Goal: Task Accomplishment & Management: Use online tool/utility

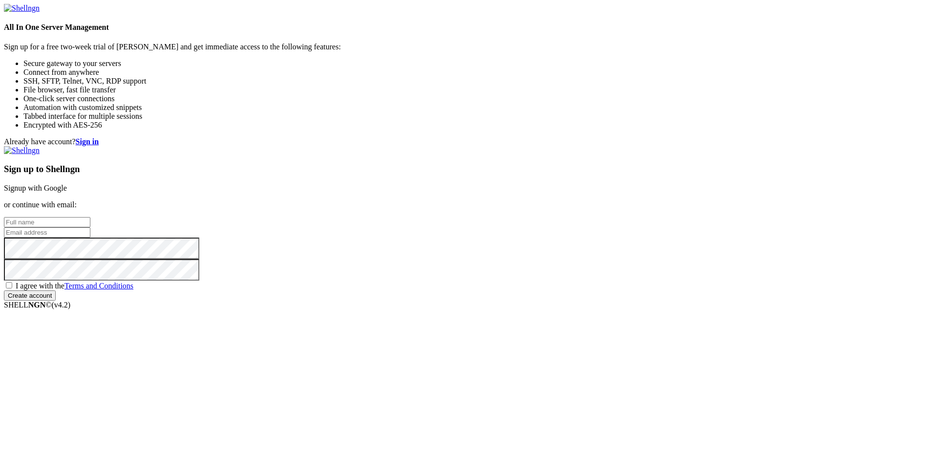
click at [90, 217] on input "text" at bounding box center [47, 222] width 87 height 10
type input "nexto"
click at [90, 227] on input "email" at bounding box center [47, 232] width 87 height 10
type input "[EMAIL_ADDRESS][DOMAIN_NAME]"
click at [133, 290] on span "I agree with the Terms and Conditions" at bounding box center [75, 285] width 118 height 8
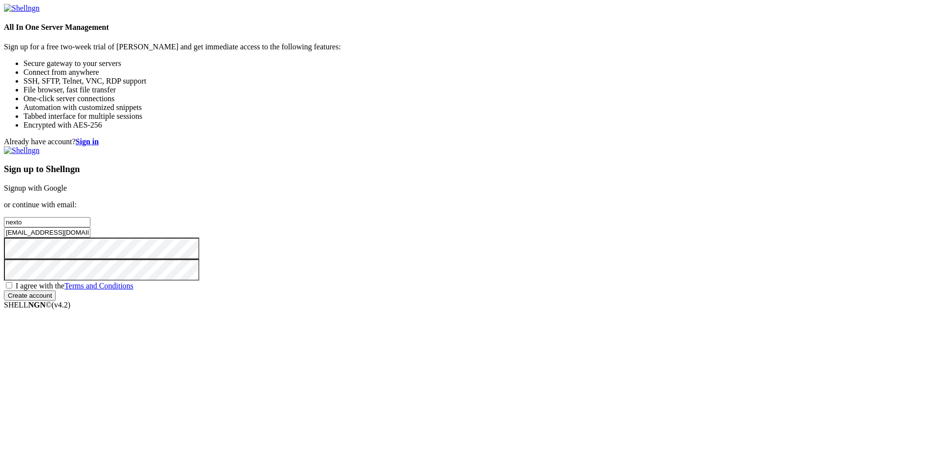
click at [12, 288] on input "I agree with the Terms and Conditions" at bounding box center [9, 285] width 6 height 6
checkbox input "true"
click at [56, 301] on input "Create account" at bounding box center [30, 295] width 52 height 10
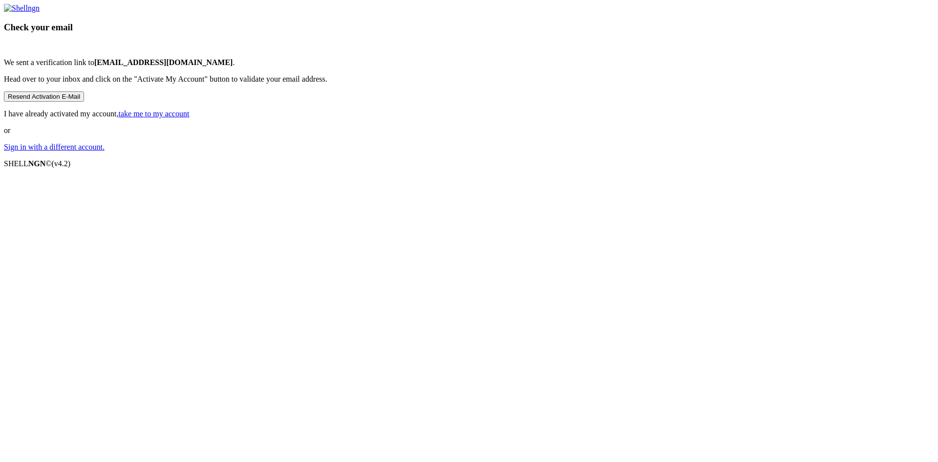
click at [190, 118] on link "take me to my account" at bounding box center [154, 113] width 71 height 8
click at [455, 151] on p "Sign in with a different account." at bounding box center [469, 147] width 930 height 9
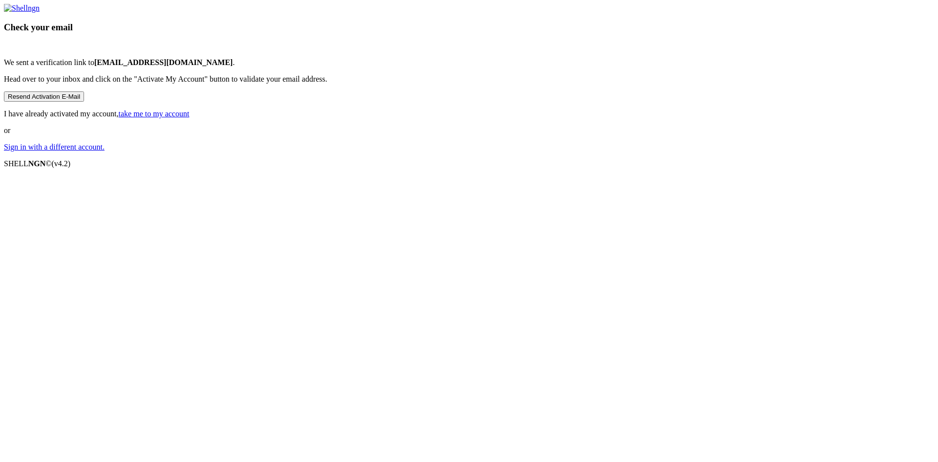
click at [105, 151] on link "Sign in with a different account." at bounding box center [54, 147] width 101 height 8
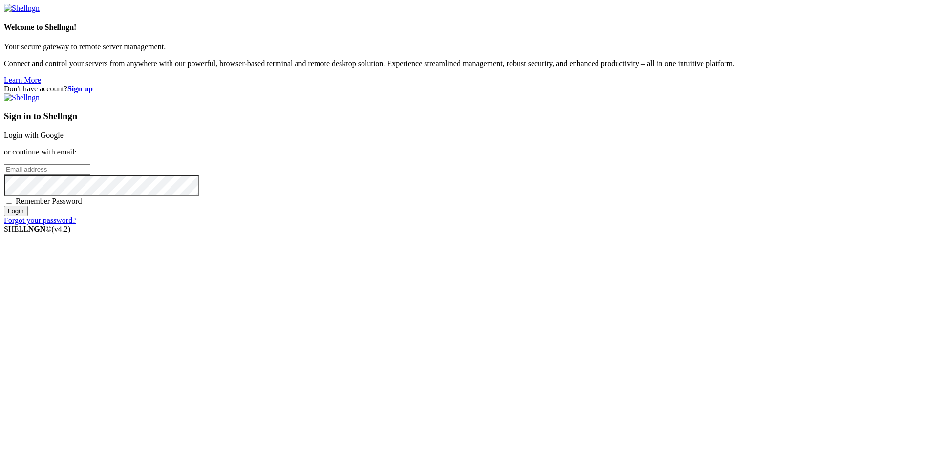
click at [90, 174] on input "email" at bounding box center [47, 169] width 87 height 10
type input "[EMAIL_ADDRESS][DOMAIN_NAME]"
click at [4, 206] on input "Login" at bounding box center [16, 211] width 24 height 10
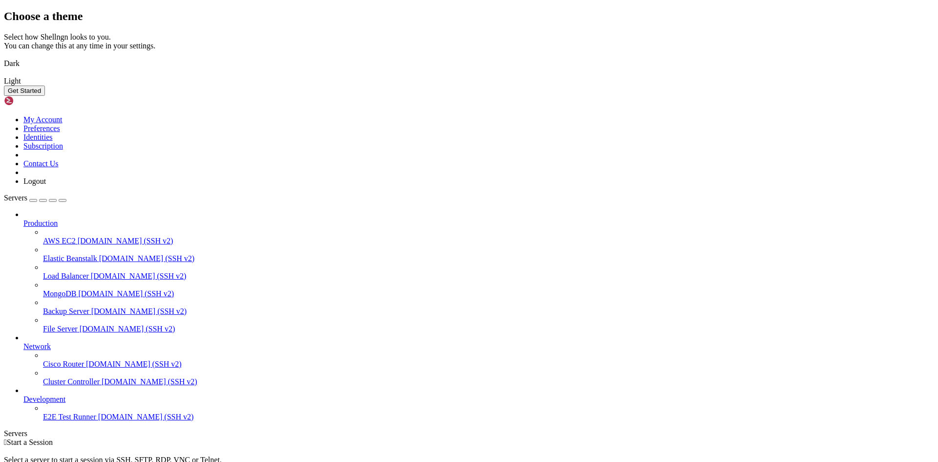
click at [4, 57] on img at bounding box center [4, 57] width 0 height 0
click at [45, 96] on button "Get Started" at bounding box center [24, 91] width 41 height 10
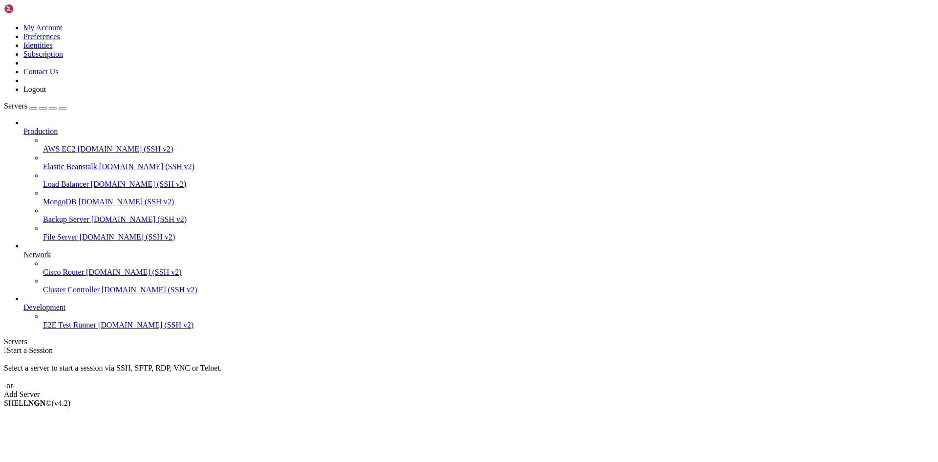
click at [530, 390] on div "Add Server" at bounding box center [469, 394] width 930 height 9
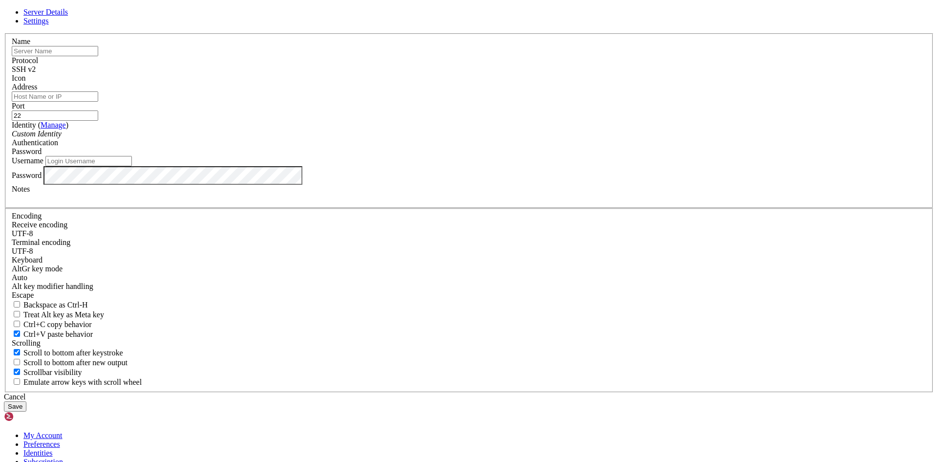
click at [506, 392] on div "Cancel" at bounding box center [469, 396] width 930 height 9
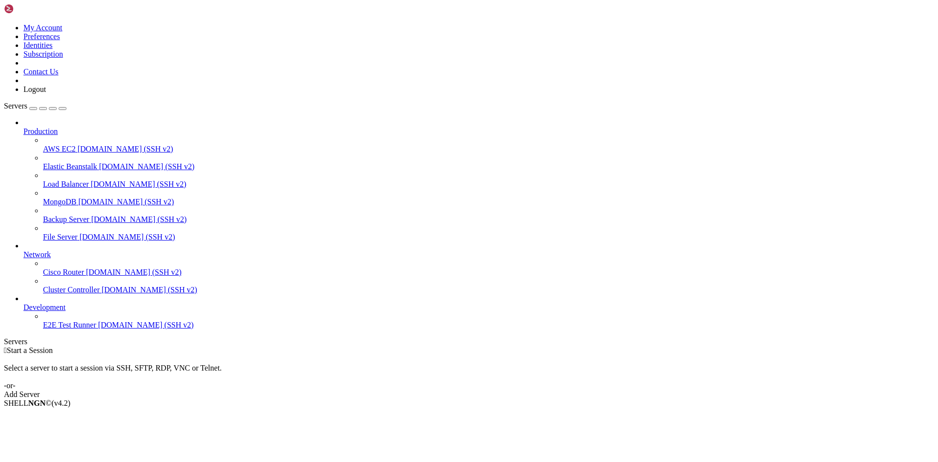
click at [509, 390] on link "Add Server" at bounding box center [469, 394] width 930 height 9
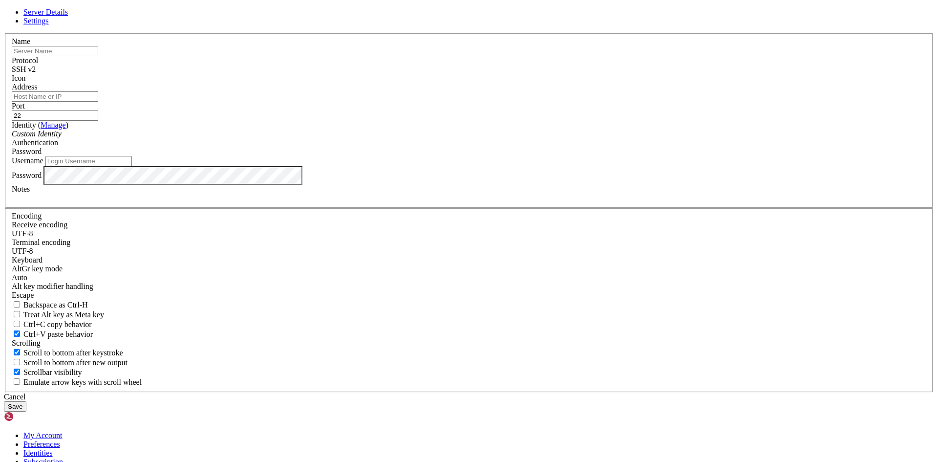
click at [98, 56] on input "text" at bounding box center [55, 51] width 87 height 10
type input "Ubuntu"
click at [98, 102] on input "Address" at bounding box center [55, 96] width 87 height 10
paste input "[TECHNICAL_ID]"
type input "[TECHNICAL_ID]"
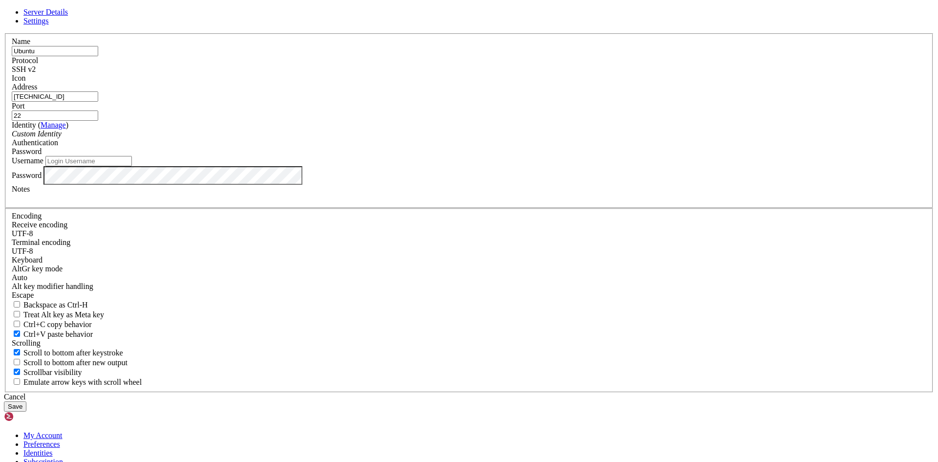
click at [427, 138] on div "Custom Identity" at bounding box center [469, 134] width 915 height 9
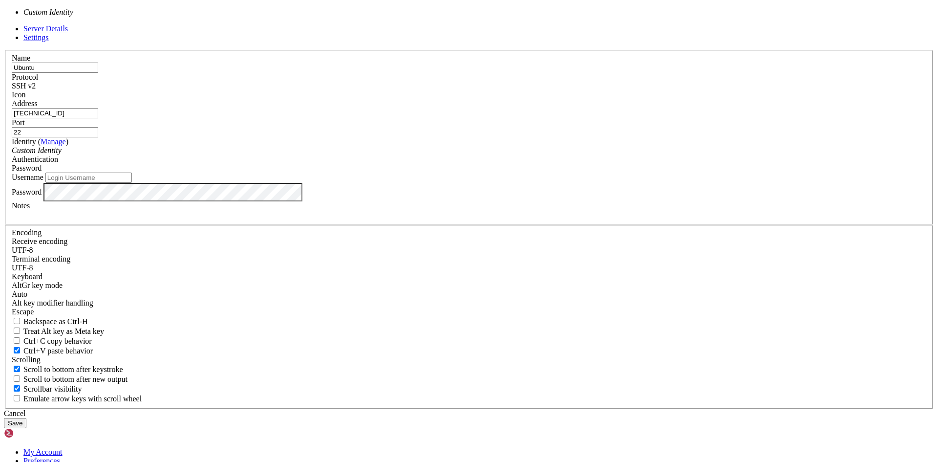
click at [427, 155] on div "Custom Identity" at bounding box center [469, 150] width 915 height 9
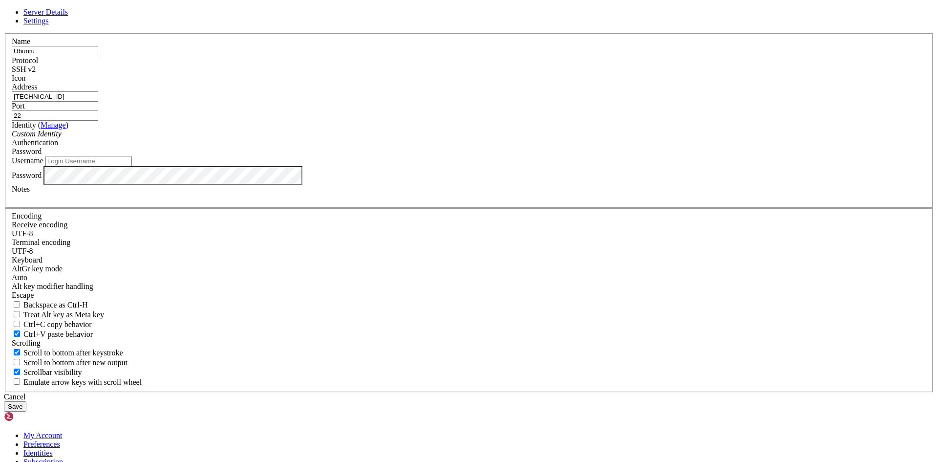
click at [571, 156] on div "Password" at bounding box center [469, 151] width 915 height 9
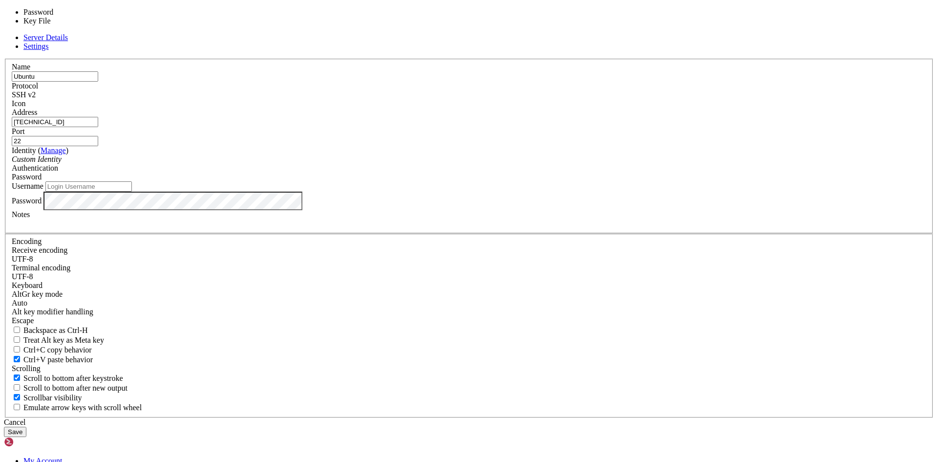
click at [571, 181] on div "Password" at bounding box center [469, 177] width 915 height 9
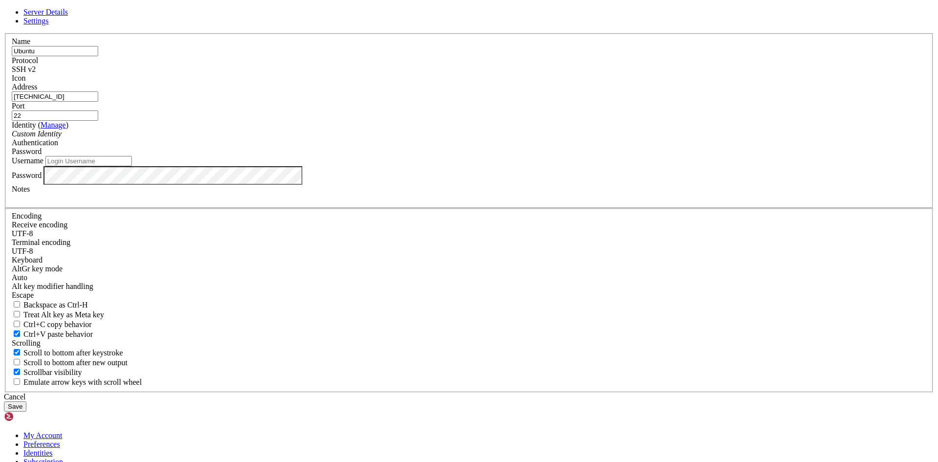
click at [132, 166] on input "Username" at bounding box center [88, 161] width 87 height 10
type input "benjat"
click at [447, 202] on div at bounding box center [469, 198] width 915 height 9
click at [26, 401] on button "Save" at bounding box center [15, 406] width 22 height 10
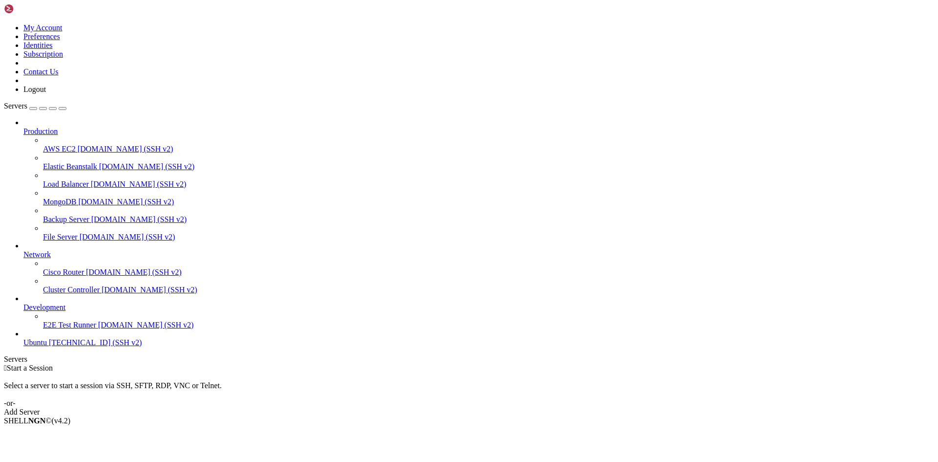
click at [64, 346] on span "[TECHNICAL_ID] (SSH v2)" at bounding box center [95, 342] width 93 height 8
click at [49, 346] on span "[TECHNICAL_ID] (SSH v2)" at bounding box center [95, 342] width 93 height 8
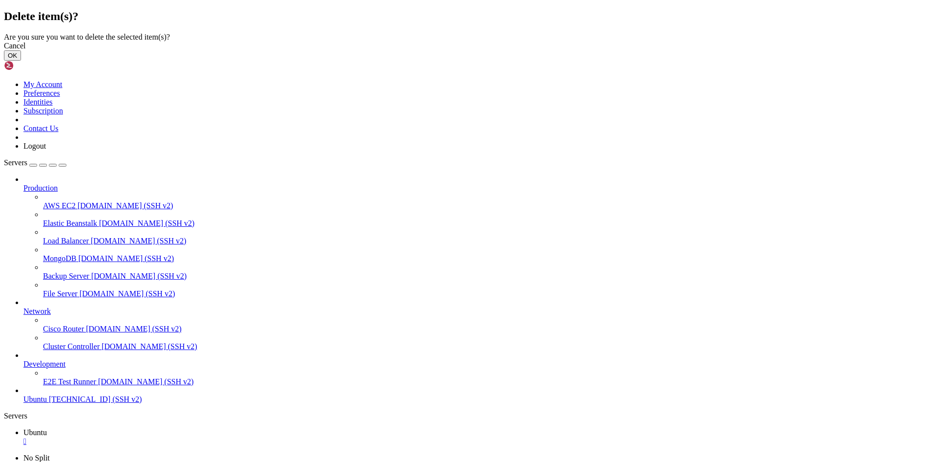
click at [21, 61] on button "OK" at bounding box center [12, 55] width 17 height 10
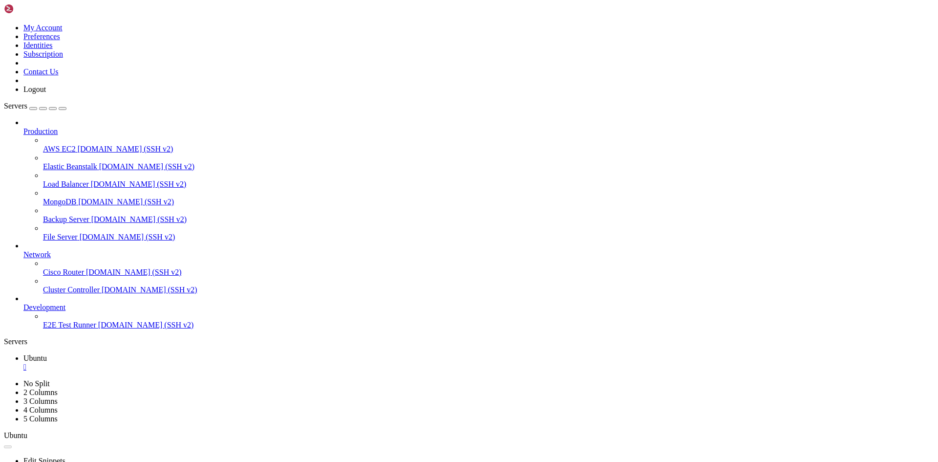
click at [46, 329] on div "Production AWS EC2 [DOMAIN_NAME] (SSH v2) Elastic Beanstalk [DOMAIN_NAME] (SSH …" at bounding box center [469, 223] width 930 height 211
click at [536, 390] on div "Add Server" at bounding box center [469, 394] width 930 height 9
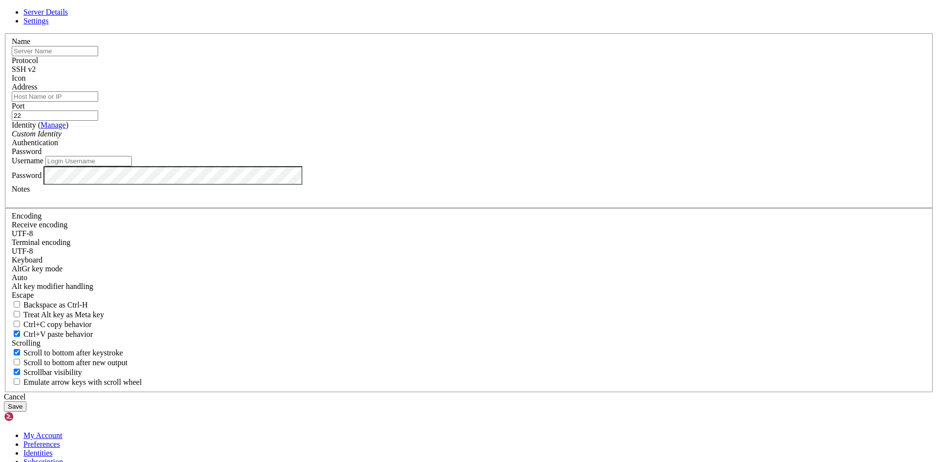
click at [49, 25] on span "Settings" at bounding box center [35, 21] width 25 height 8
click at [68, 16] on span "Server Details" at bounding box center [45, 12] width 44 height 8
click at [98, 56] on input "text" at bounding box center [55, 51] width 87 height 10
